Goal: Check status: Check status

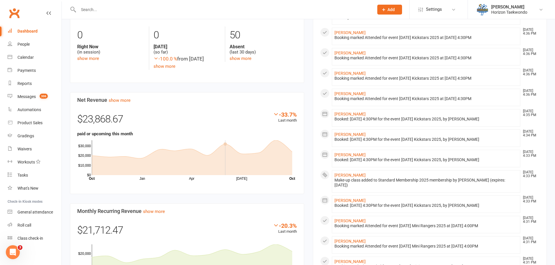
scroll to position [349, 0]
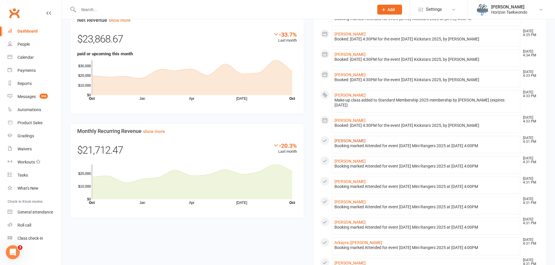
click at [355, 143] on link "[PERSON_NAME]" at bounding box center [349, 141] width 31 height 5
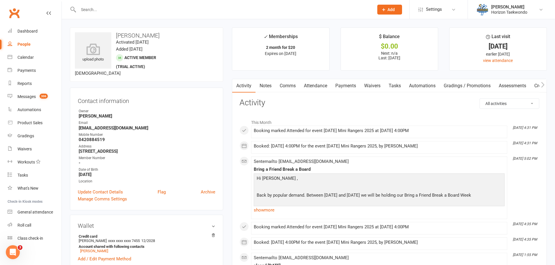
click at [84, 15] on div at bounding box center [220, 9] width 300 height 19
click at [87, 9] on input "text" at bounding box center [223, 10] width 293 height 8
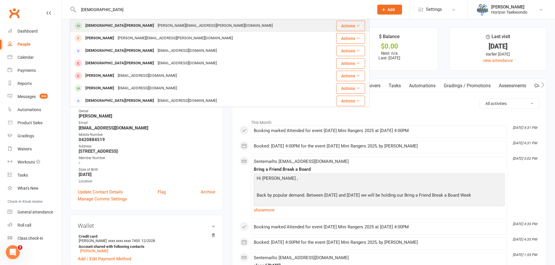
type input "[DEMOGRAPHIC_DATA]"
click at [112, 30] on div "[DEMOGRAPHIC_DATA] Carbone [EMAIL_ADDRESS][PERSON_NAME][DOMAIN_NAME]" at bounding box center [198, 26] width 257 height 12
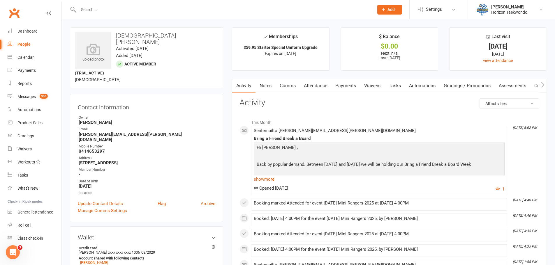
click at [301, 84] on link "Attendance" at bounding box center [315, 85] width 31 height 13
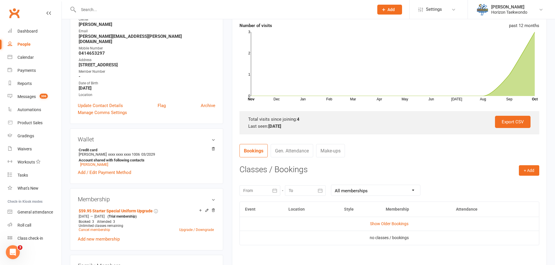
scroll to position [116, 0]
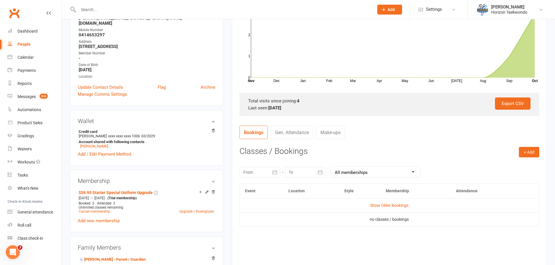
click at [271, 174] on button "button" at bounding box center [275, 172] width 10 height 10
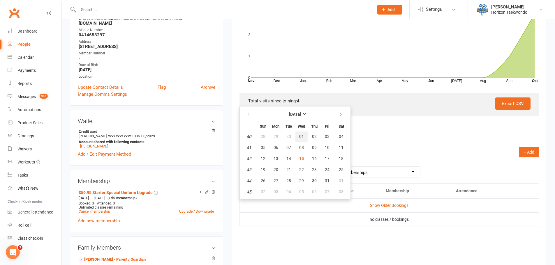
click at [302, 138] on span "01" at bounding box center [301, 136] width 5 height 5
type input "[DATE]"
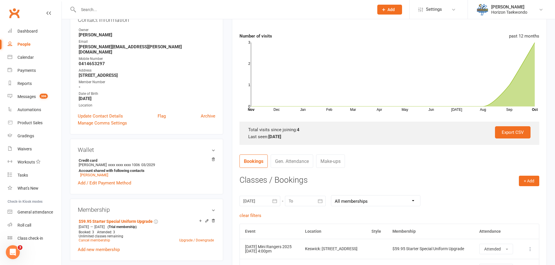
scroll to position [87, 0]
click at [30, 33] on div "Dashboard" at bounding box center [27, 31] width 20 height 5
